Goal: Task Accomplishment & Management: Manage account settings

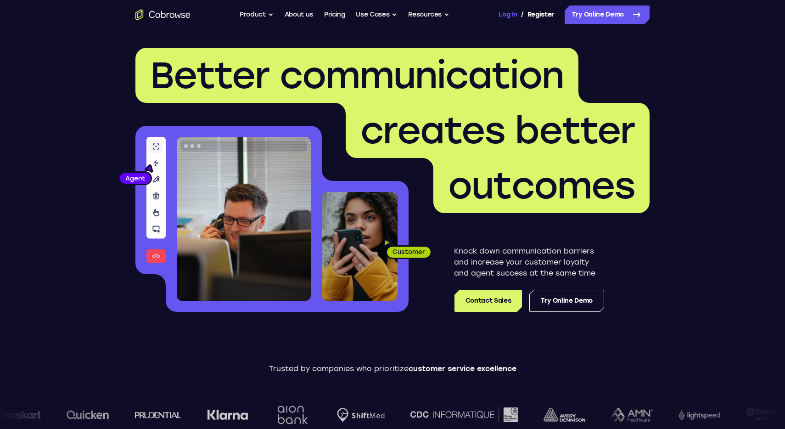
click at [503, 14] on link "Log In" at bounding box center [508, 15] width 18 height 18
click at [506, 15] on link "Log In" at bounding box center [508, 15] width 18 height 18
click at [501, 18] on link "Log In" at bounding box center [508, 15] width 18 height 18
